Goal: Obtain resource: Obtain resource

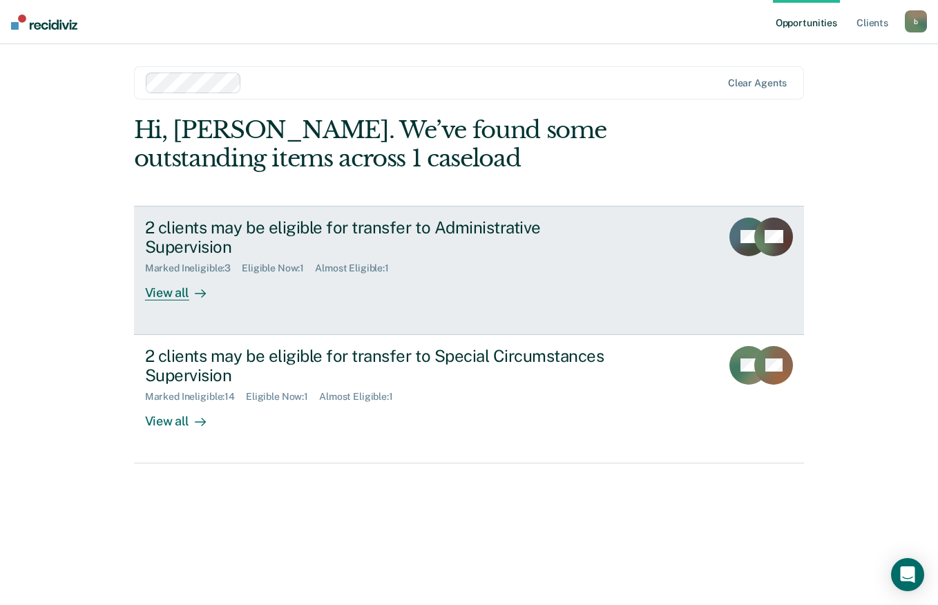
click at [174, 274] on div "View all" at bounding box center [183, 287] width 77 height 27
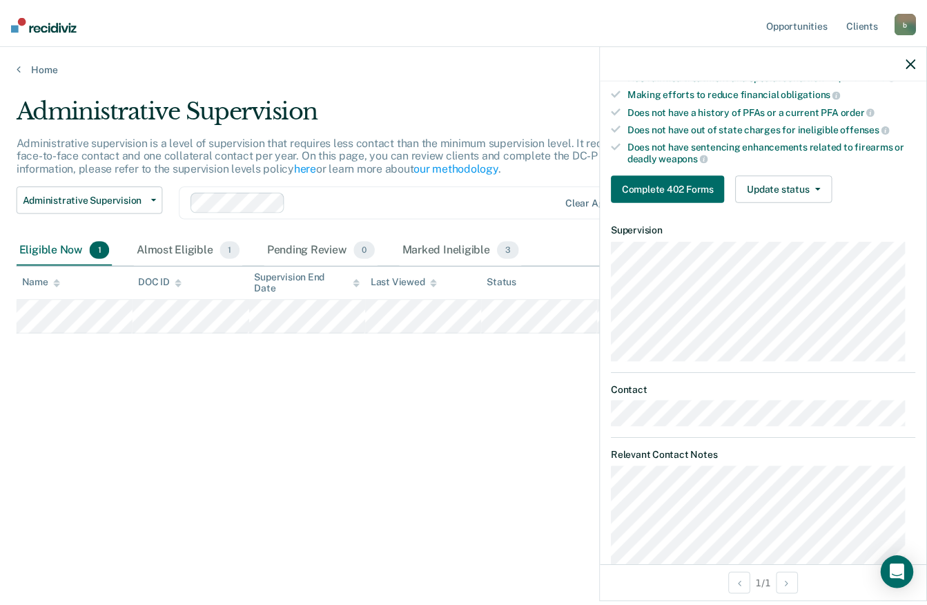
scroll to position [239, 0]
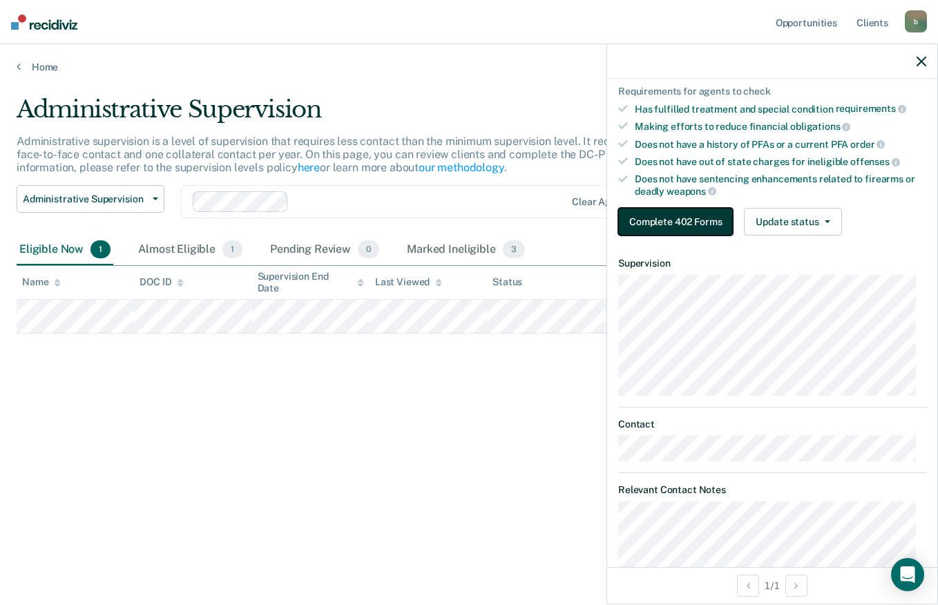
click at [673, 219] on button "Complete 402 Forms" at bounding box center [675, 222] width 115 height 28
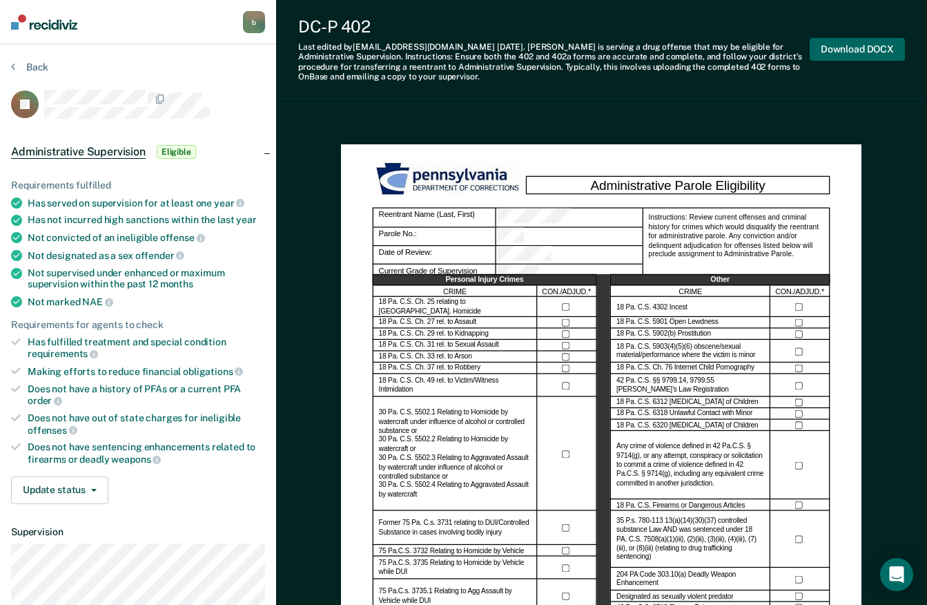
click at [867, 51] on button "Download DOCX" at bounding box center [857, 49] width 95 height 23
